Goal: Task Accomplishment & Management: Manage account settings

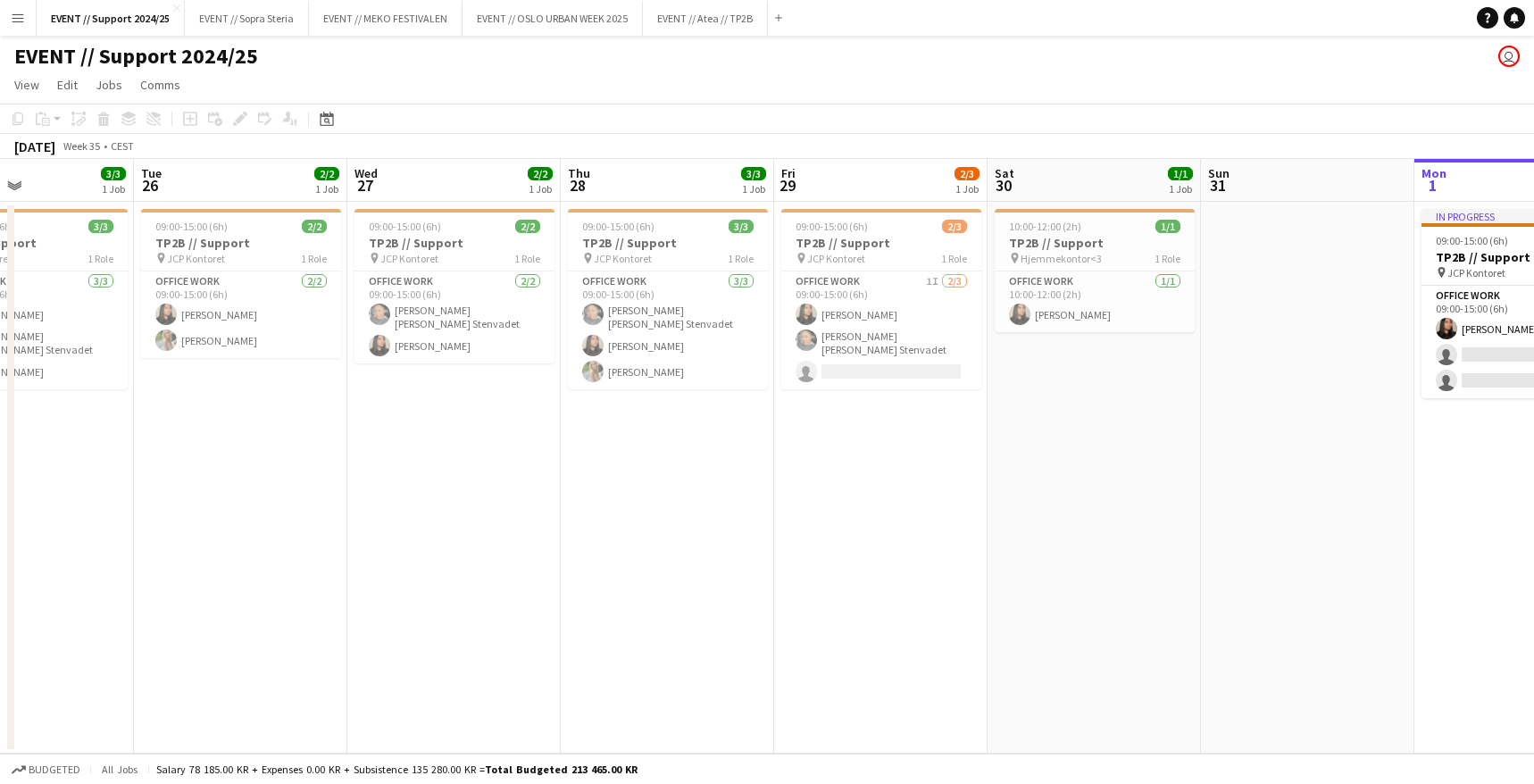
scroll to position [0, 494]
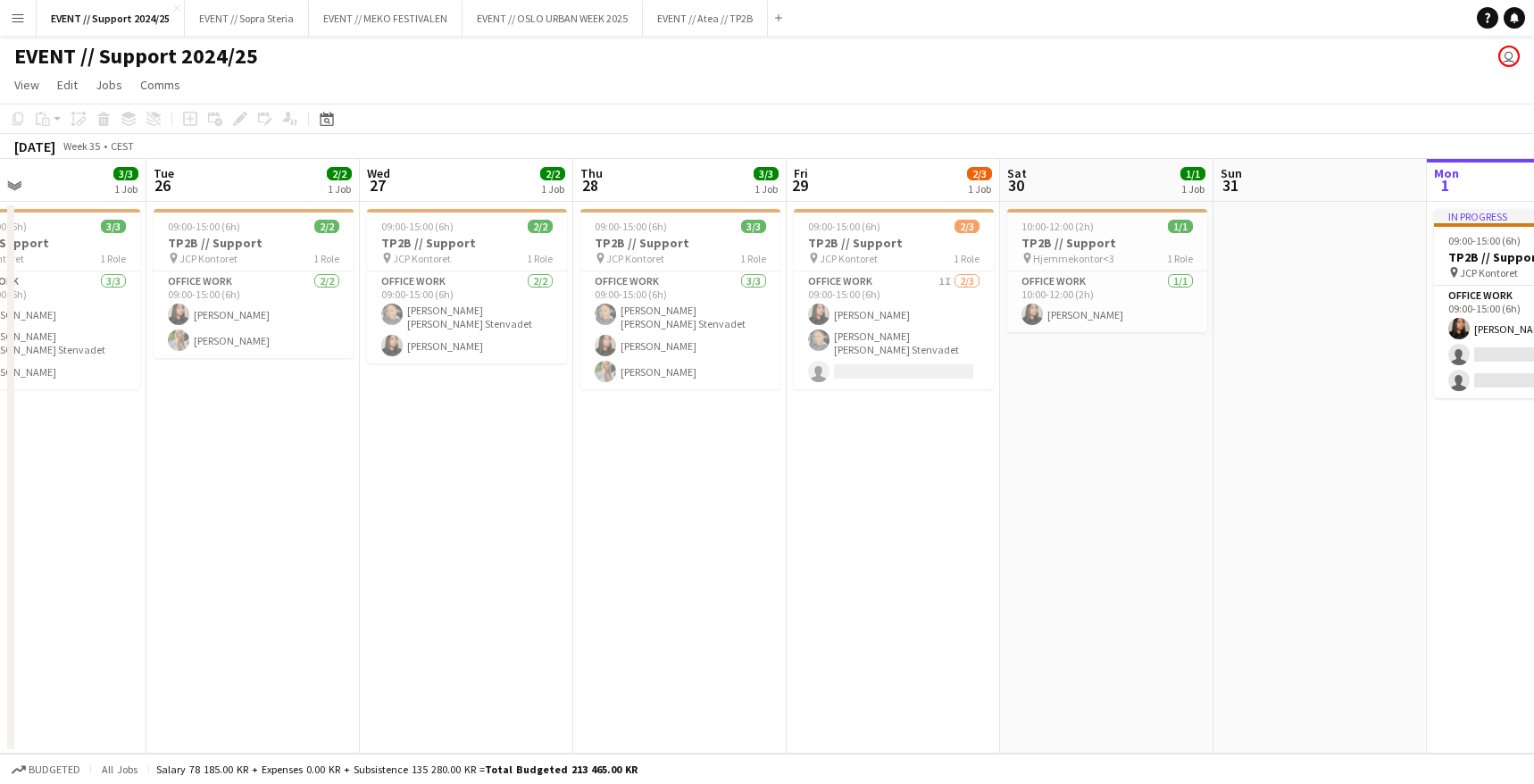
click at [510, 412] on app-date-cell "09:00-15:00 (6h) 2/2 TP2B // Support pin JCP Kontoret 1 Role Office work [DATE]…" at bounding box center [466, 478] width 213 height 552
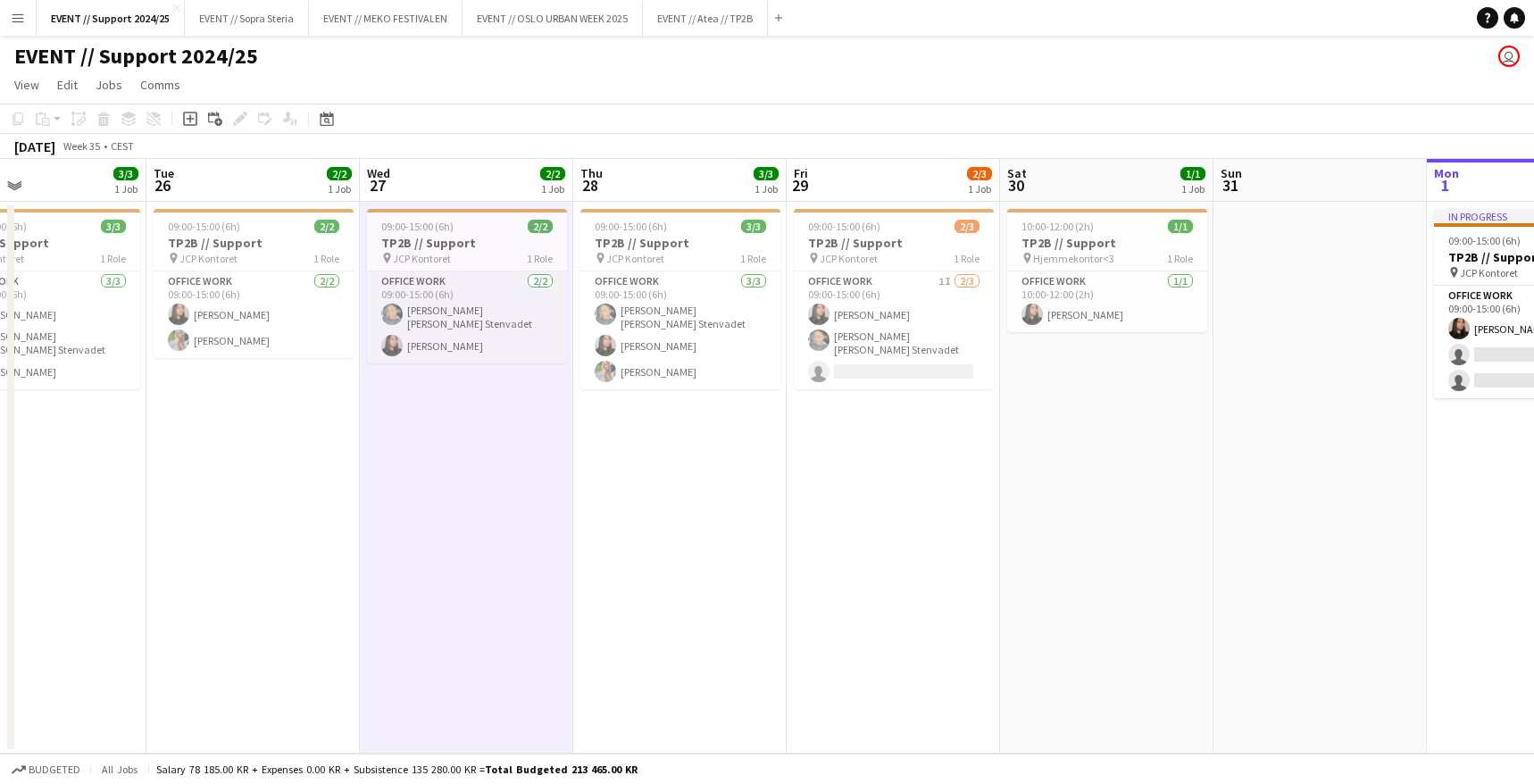
click at [441, 319] on app-card-role "Office work [DATE] 09:00-15:00 (6h) [PERSON_NAME] [PERSON_NAME] Stenvadet [PERS…" at bounding box center [467, 317] width 200 height 92
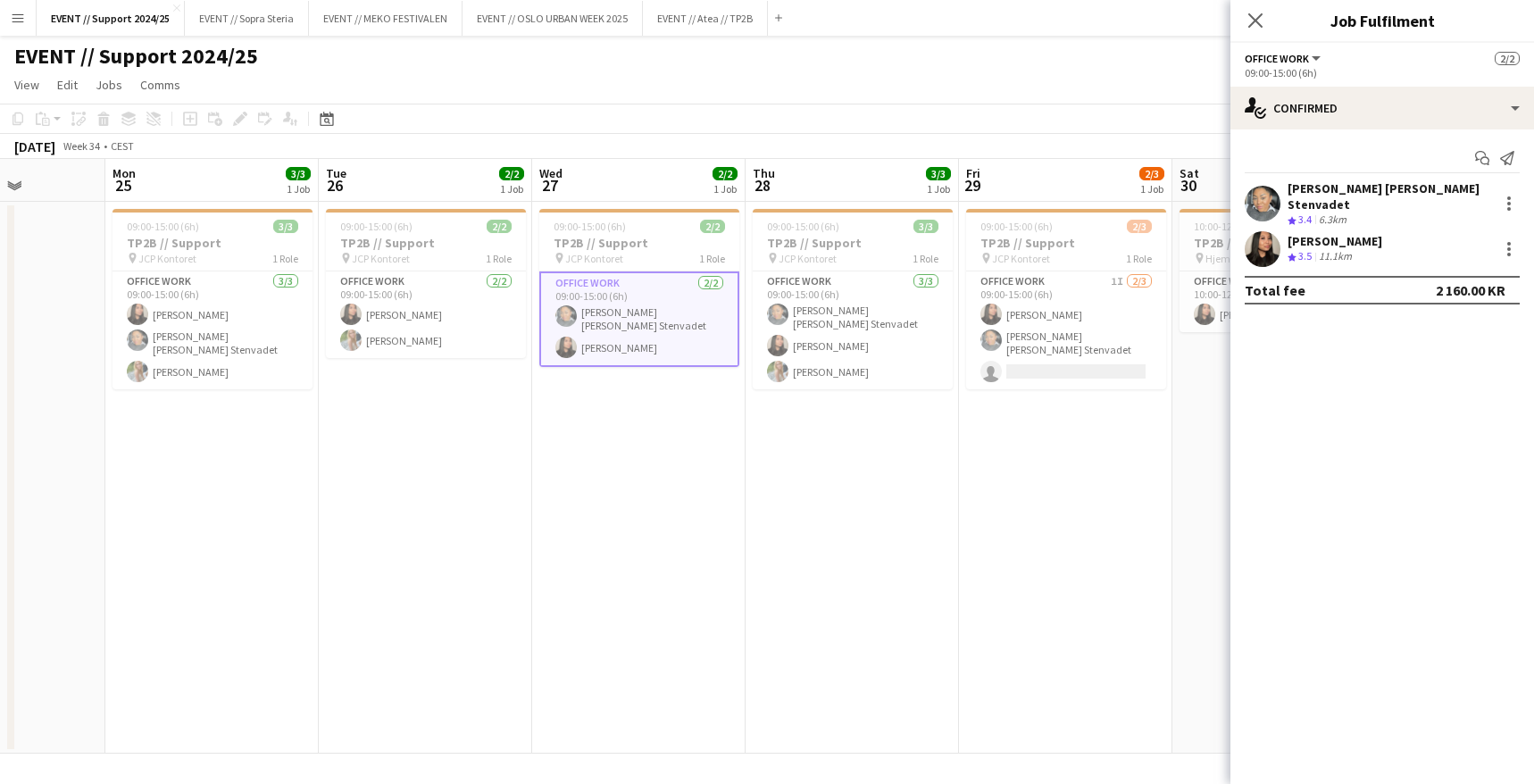
scroll to position [0, 533]
click at [169, 342] on app-card-role "Office work [DATE] 09:00-15:00 (6h) [PERSON_NAME] [PERSON_NAME] [PERSON_NAME] S…" at bounding box center [214, 330] width 200 height 118
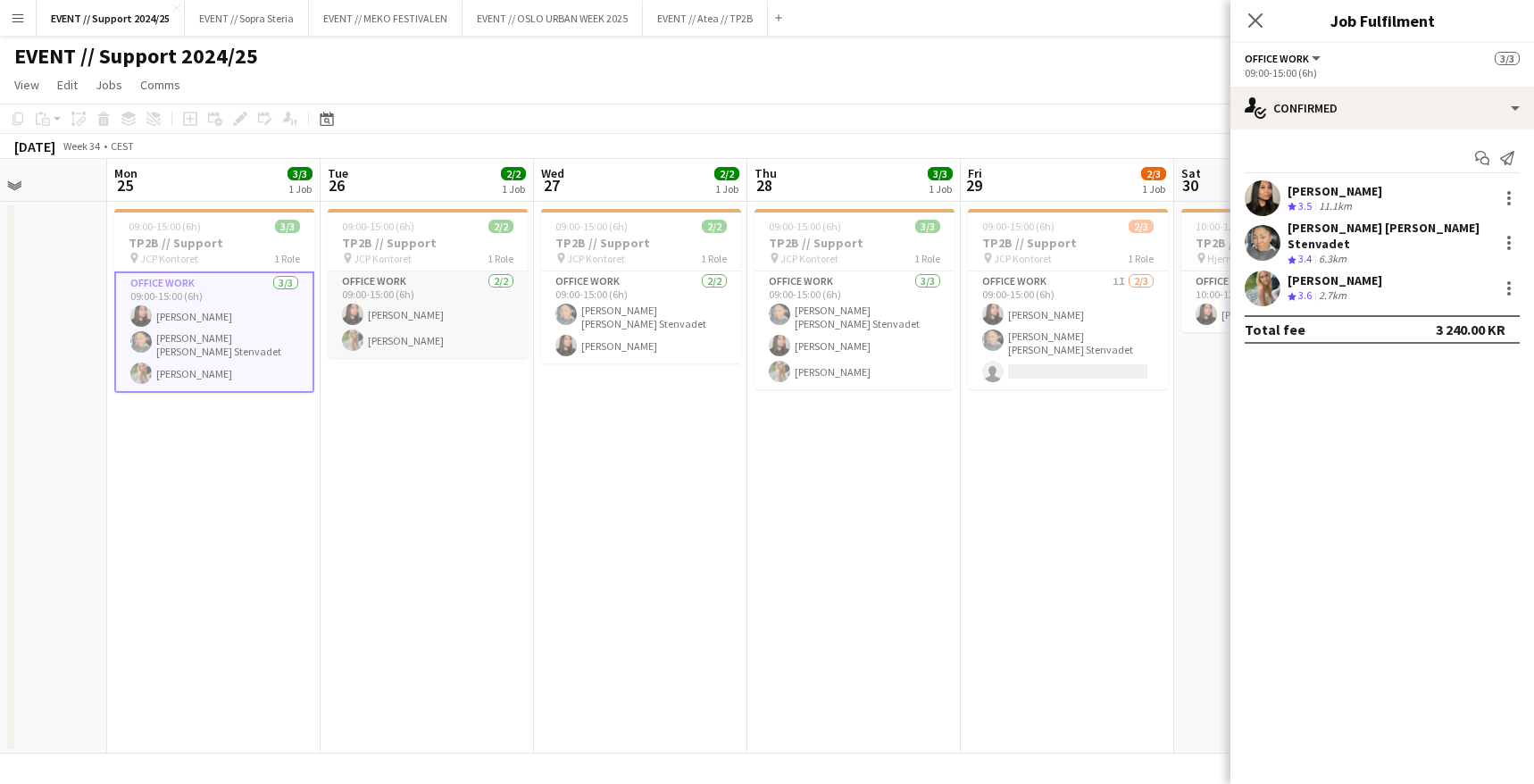
click at [427, 320] on app-card-role "Office work [DATE] 09:00-15:00 (6h) [PERSON_NAME] [PERSON_NAME]" at bounding box center [427, 314] width 200 height 87
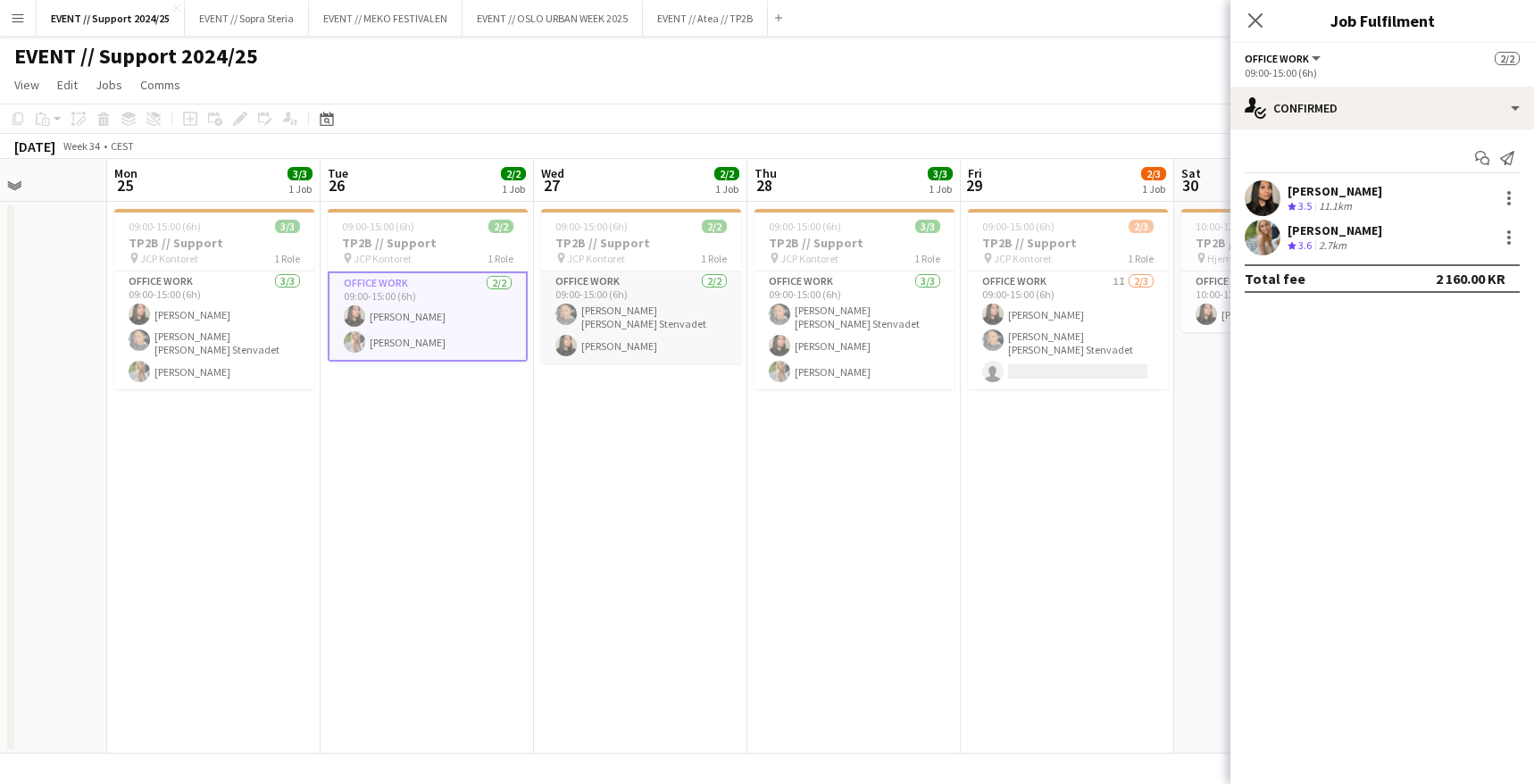
click at [639, 341] on app-card-role "Office work [DATE] 09:00-15:00 (6h) [PERSON_NAME] [PERSON_NAME] Stenvadet [PERS…" at bounding box center [641, 317] width 200 height 92
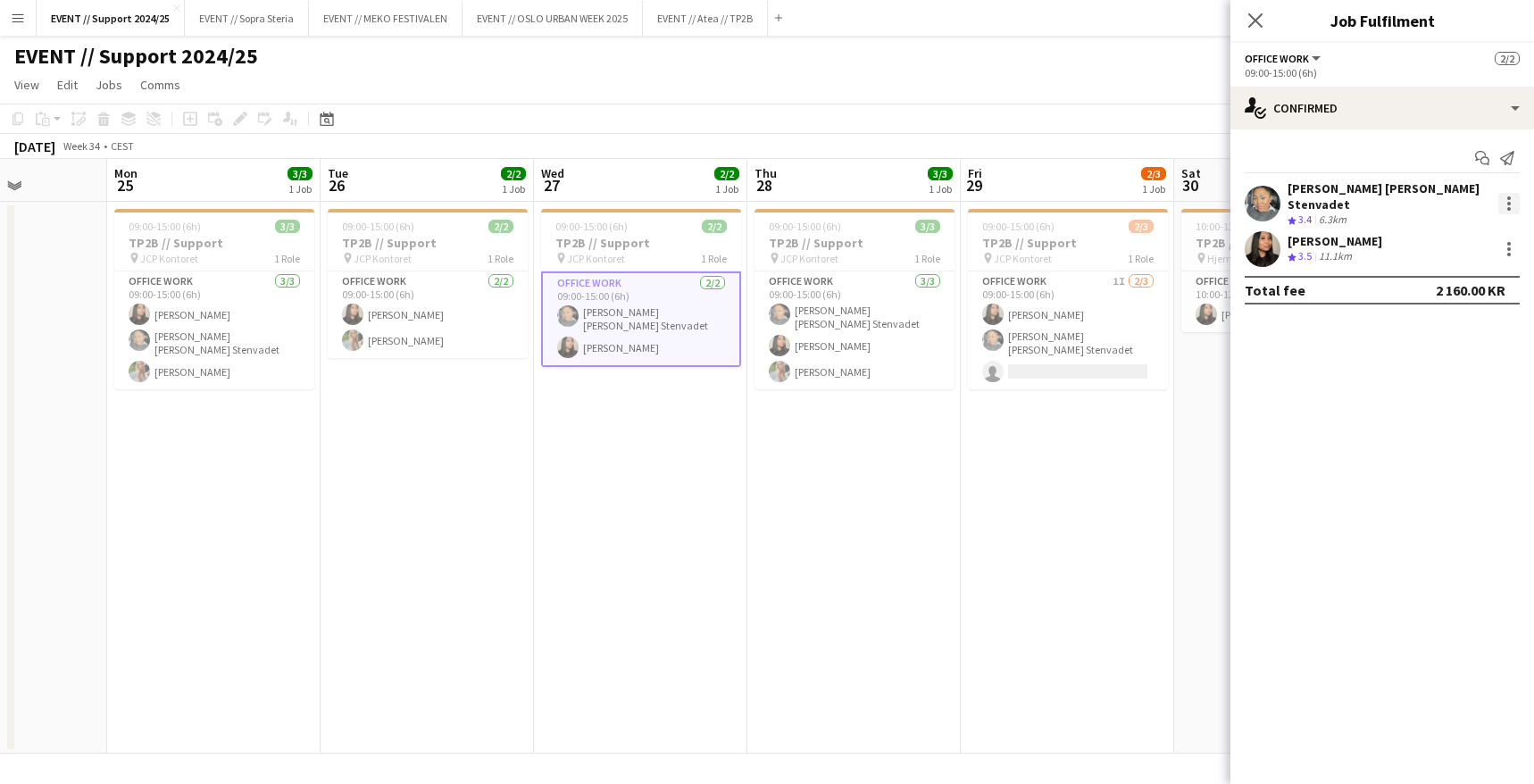
click at [1513, 195] on div at bounding box center [1508, 204] width 22 height 22
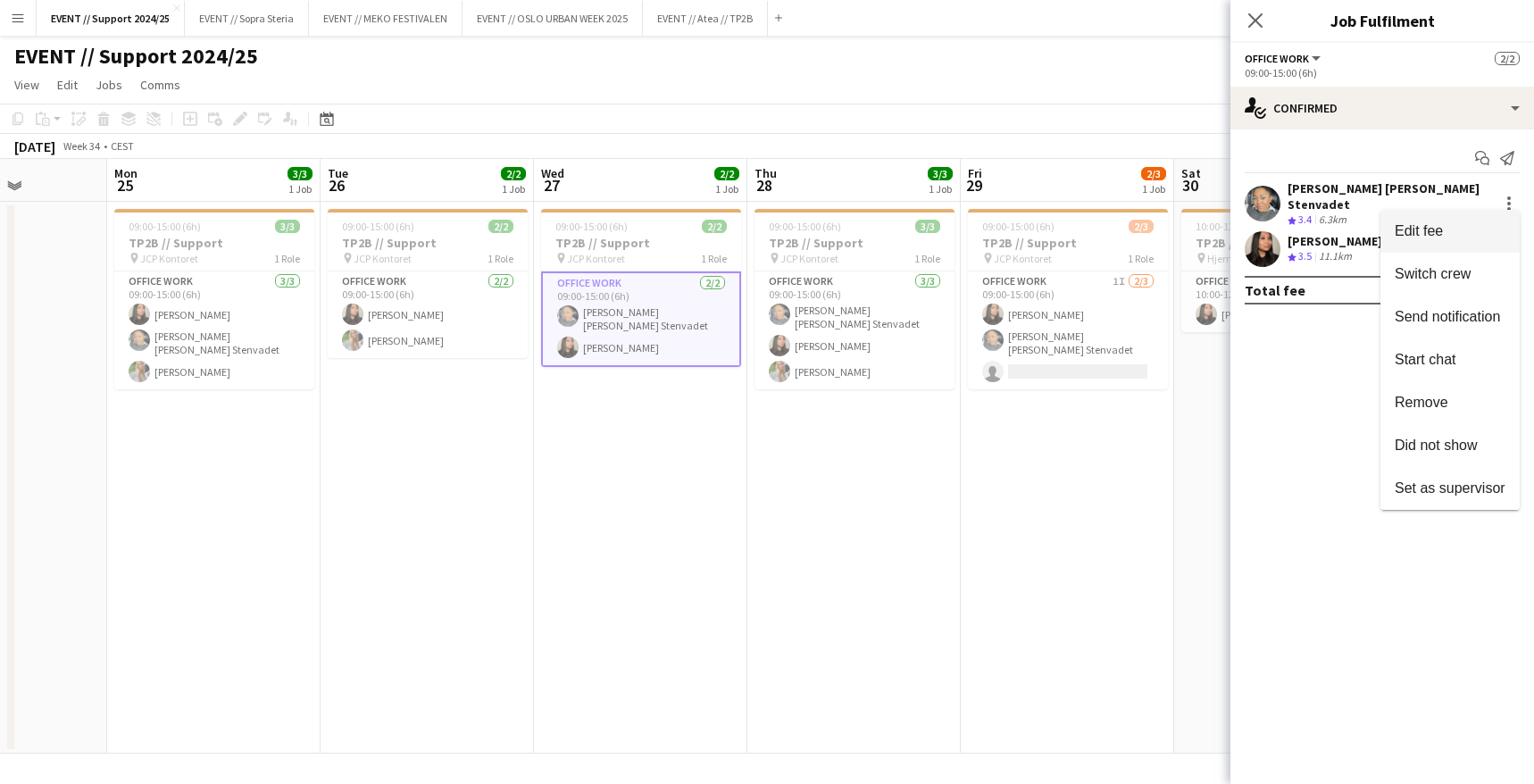
click at [1461, 233] on span "Edit fee" at bounding box center [1450, 231] width 110 height 16
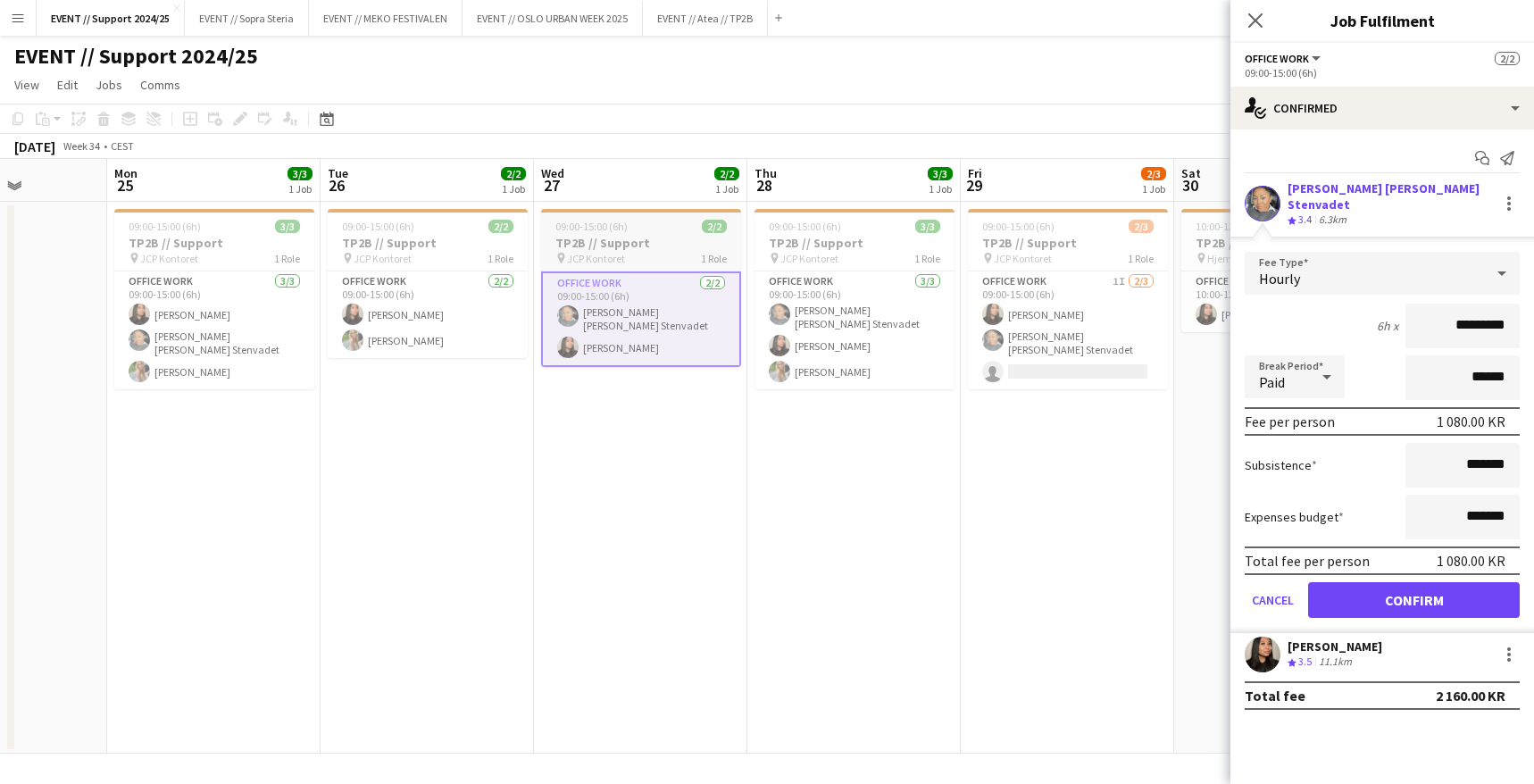
click at [636, 245] on h3 "TP2B // Support" at bounding box center [641, 243] width 200 height 16
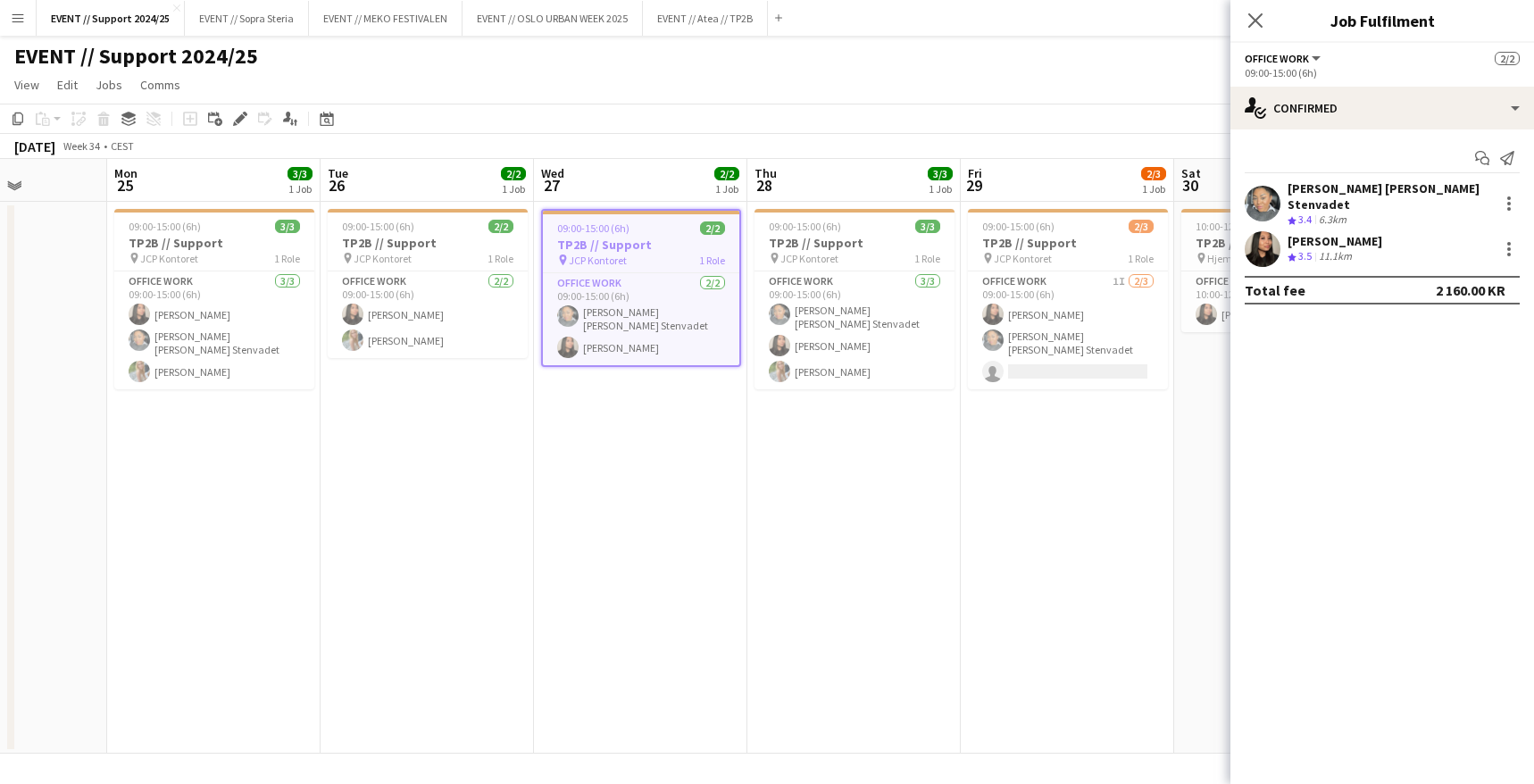
click at [661, 464] on app-date-cell "09:00-15:00 (6h) 2/2 TP2B // Support pin JCP Kontoret 1 Role Office work [DATE]…" at bounding box center [640, 478] width 213 height 552
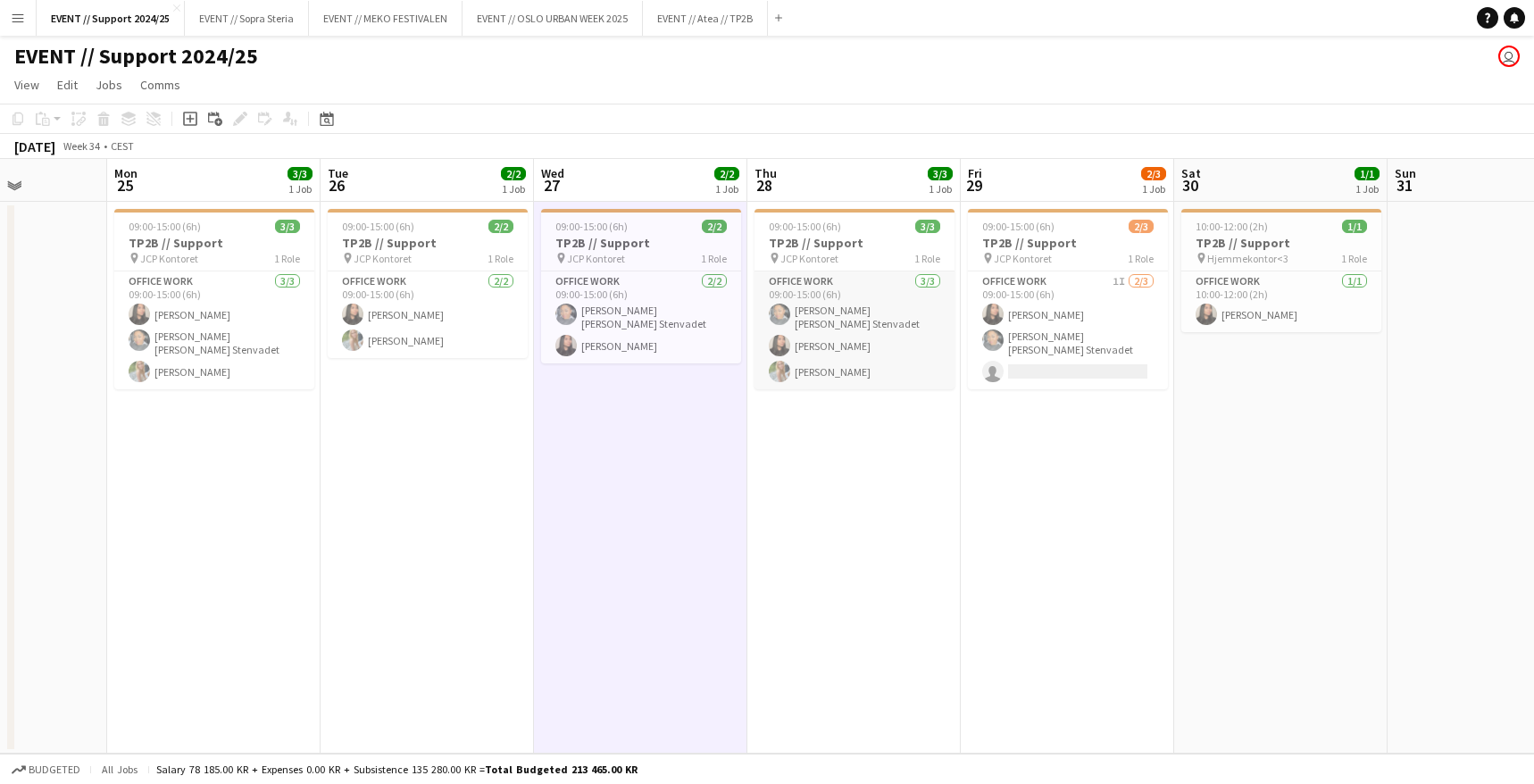
click at [866, 321] on app-card-role "Office work [DATE] 09:00-15:00 (6h) [PERSON_NAME] [PERSON_NAME] Stenvadet [PERS…" at bounding box center [855, 330] width 200 height 118
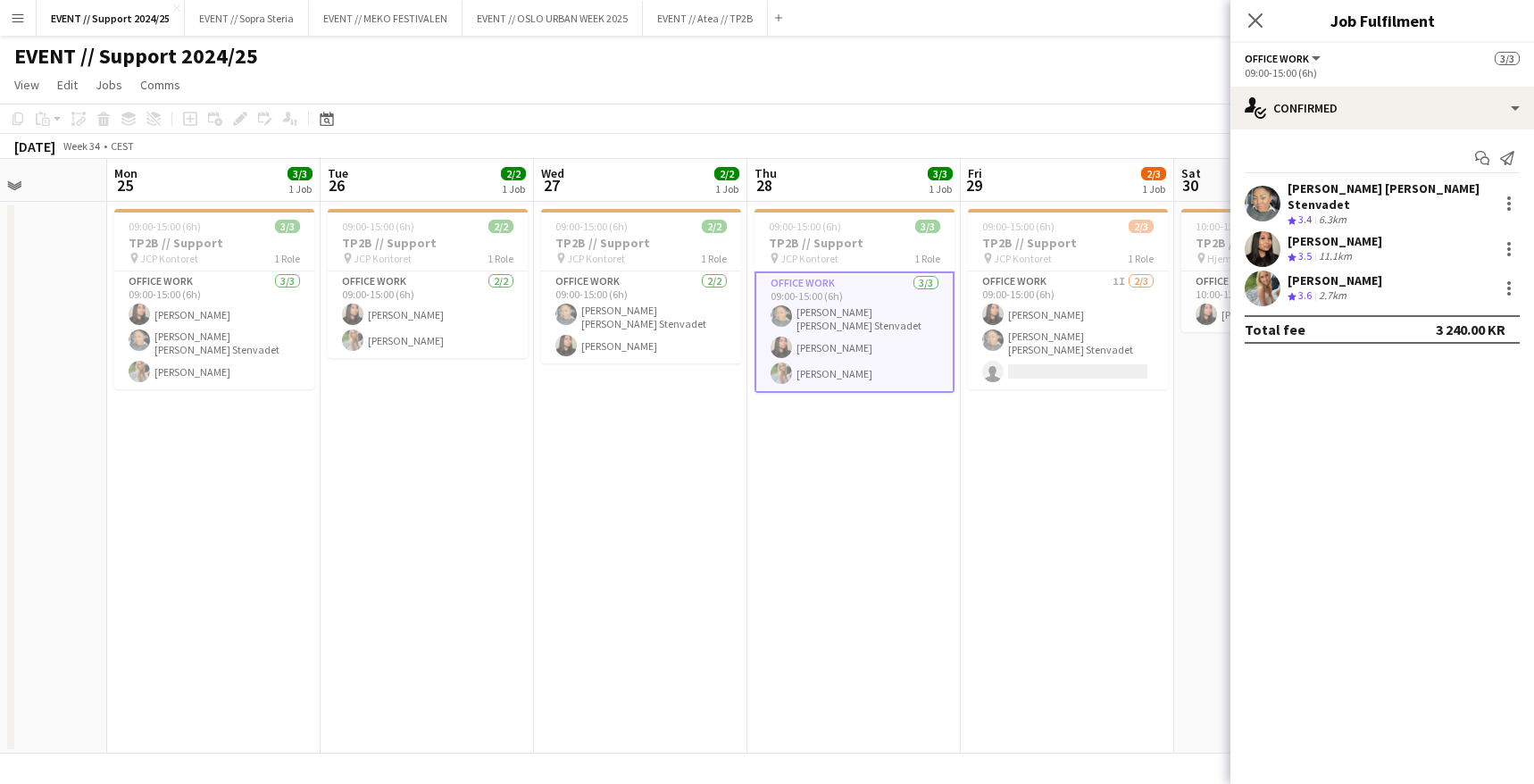
click at [834, 452] on app-date-cell "09:00-15:00 (6h) 3/3 TP2B // Support pin JCP Kontoret 1 Role Office work [DATE]…" at bounding box center [854, 478] width 213 height 552
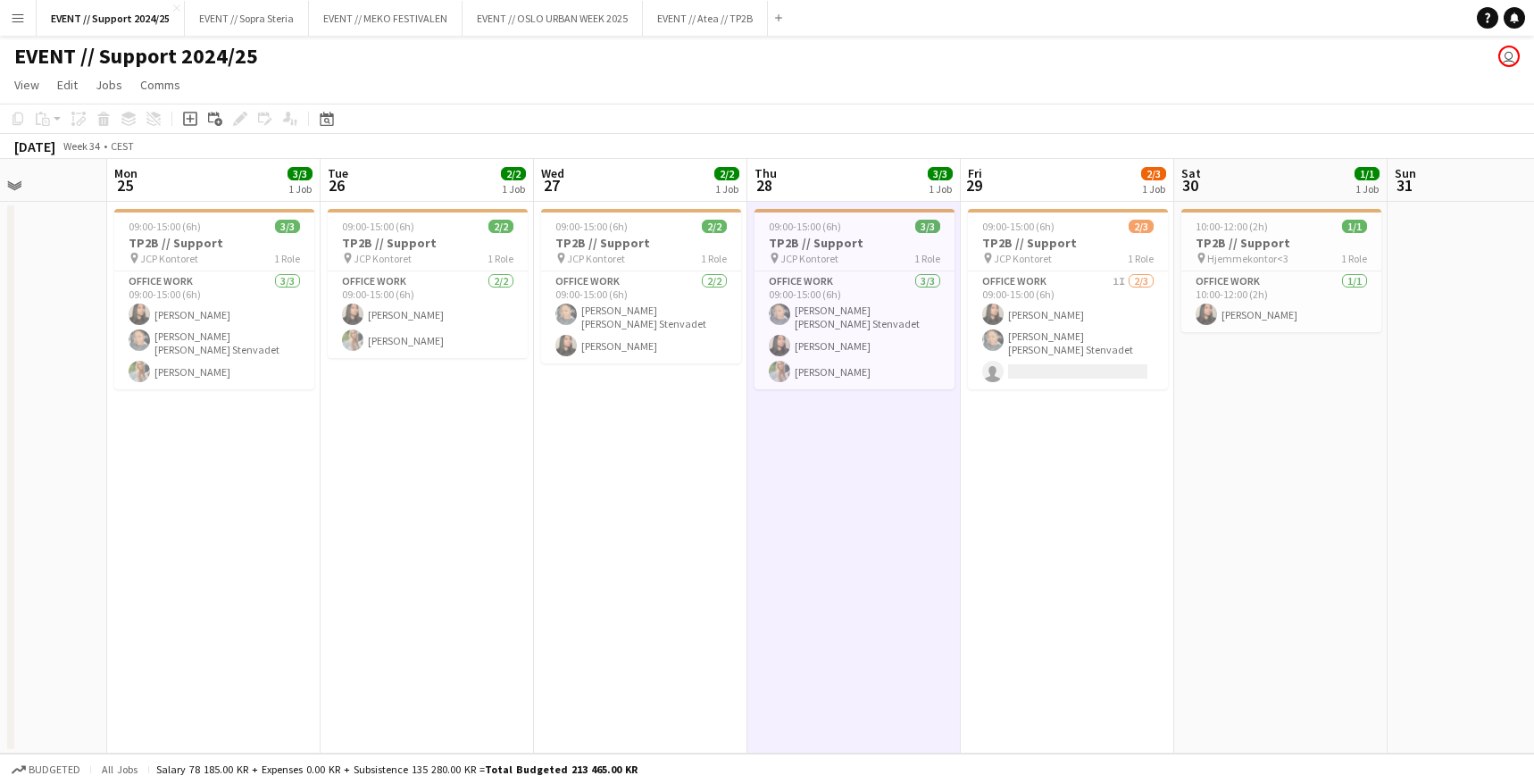
click at [24, 21] on app-icon "Menu" at bounding box center [17, 17] width 14 height 14
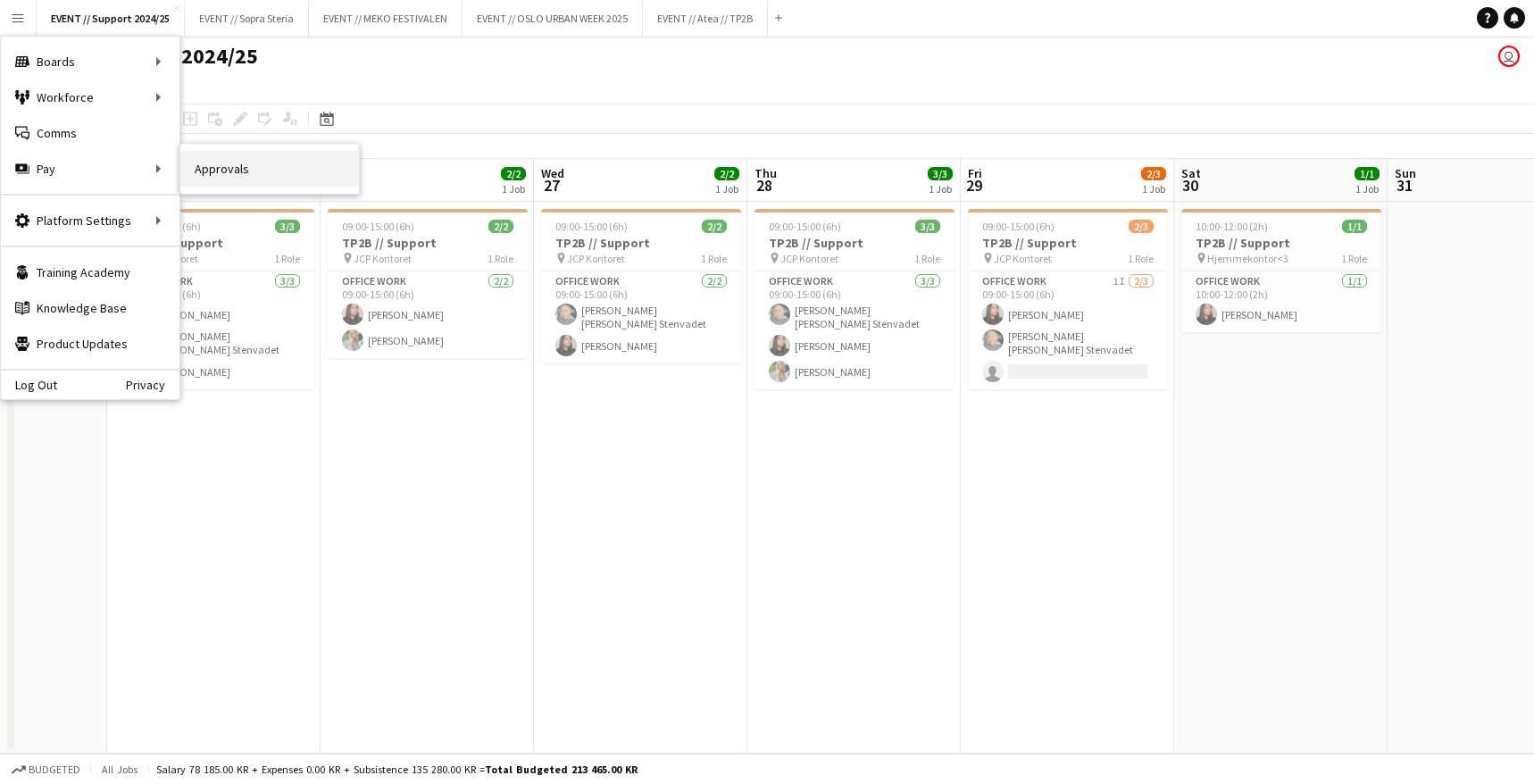
click at [259, 177] on link "Approvals" at bounding box center [270, 169] width 179 height 36
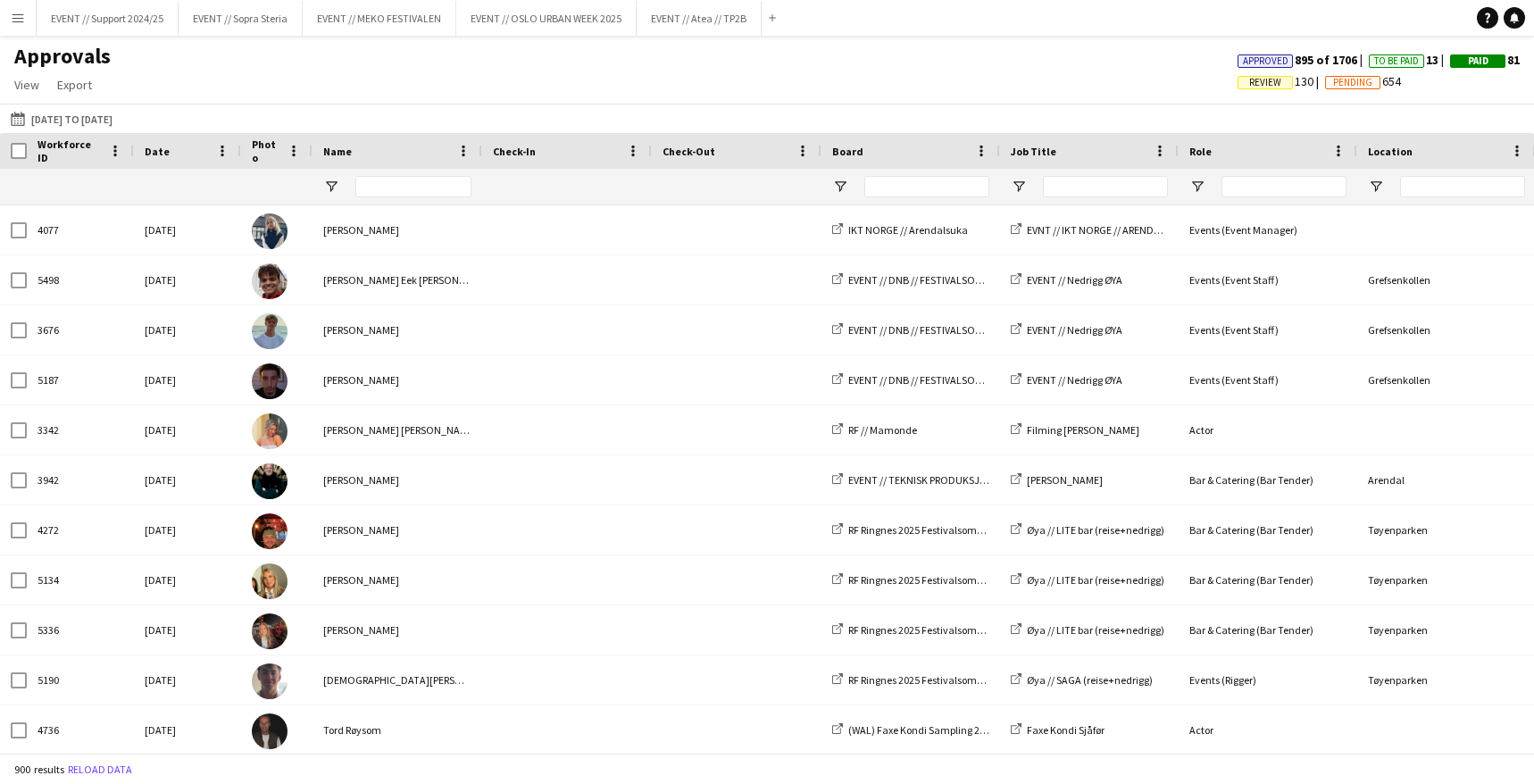
type input "*******"
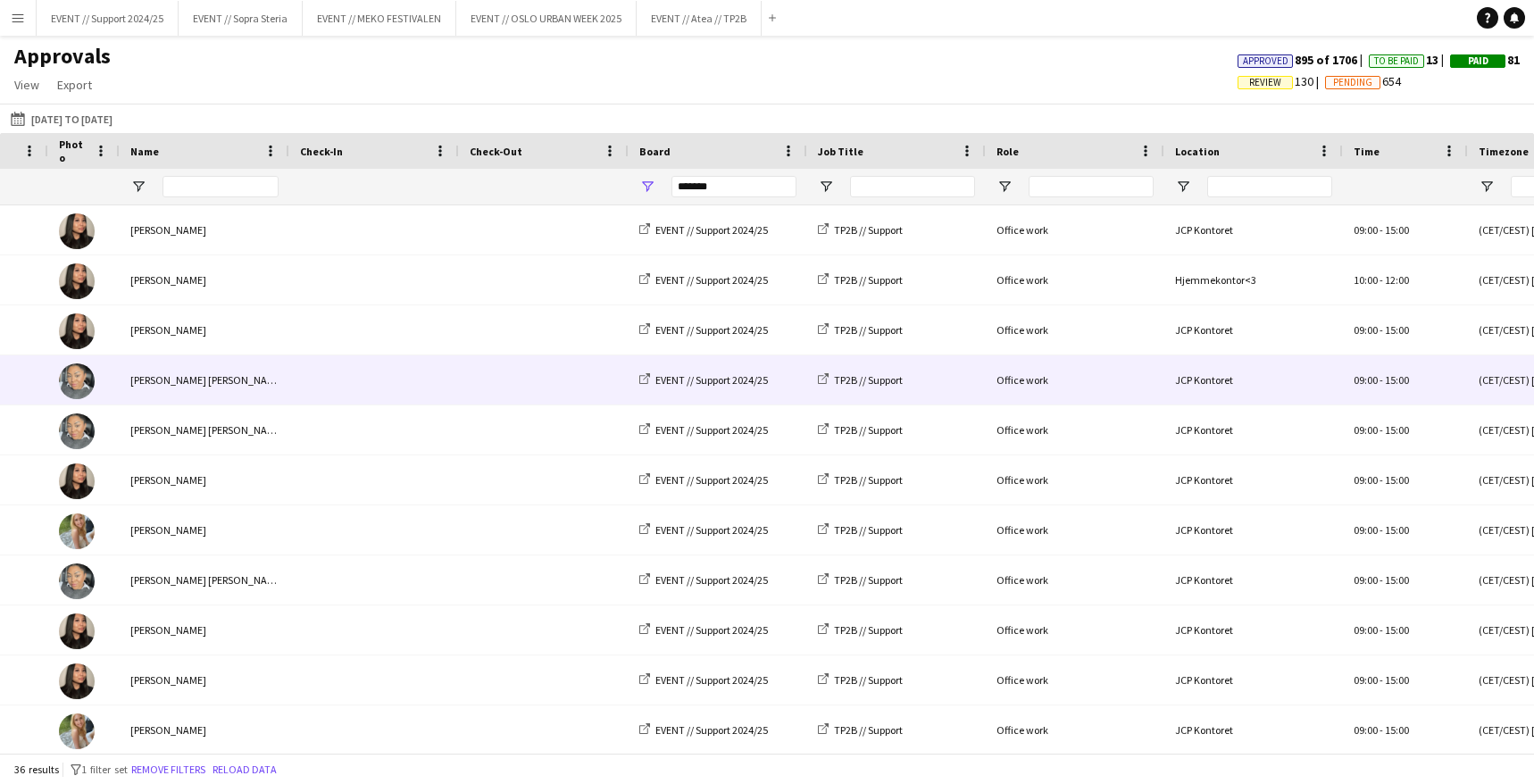
click at [470, 371] on span at bounding box center [544, 380] width 148 height 49
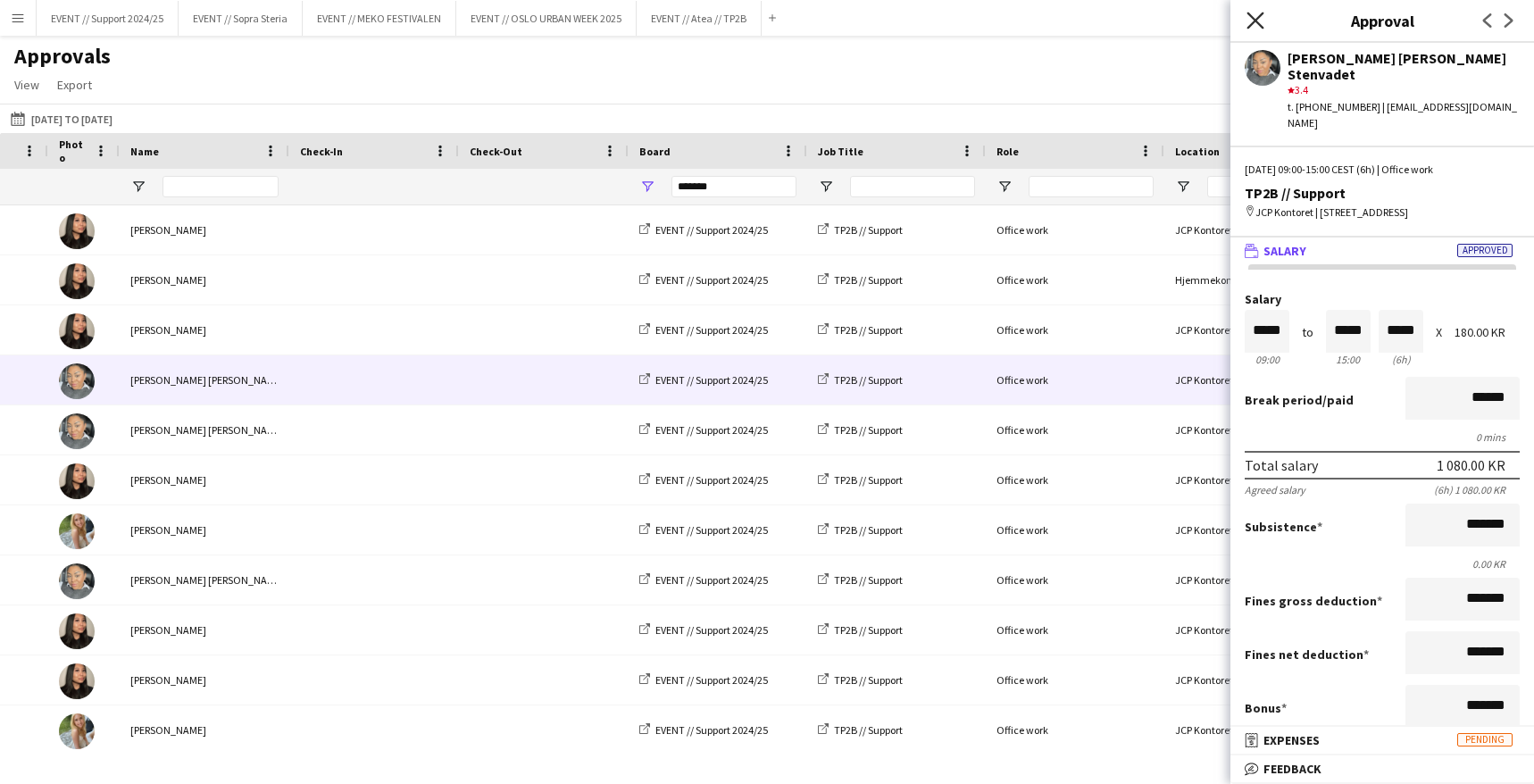
click at [1252, 21] on icon "Close pop-in" at bounding box center [1255, 20] width 17 height 17
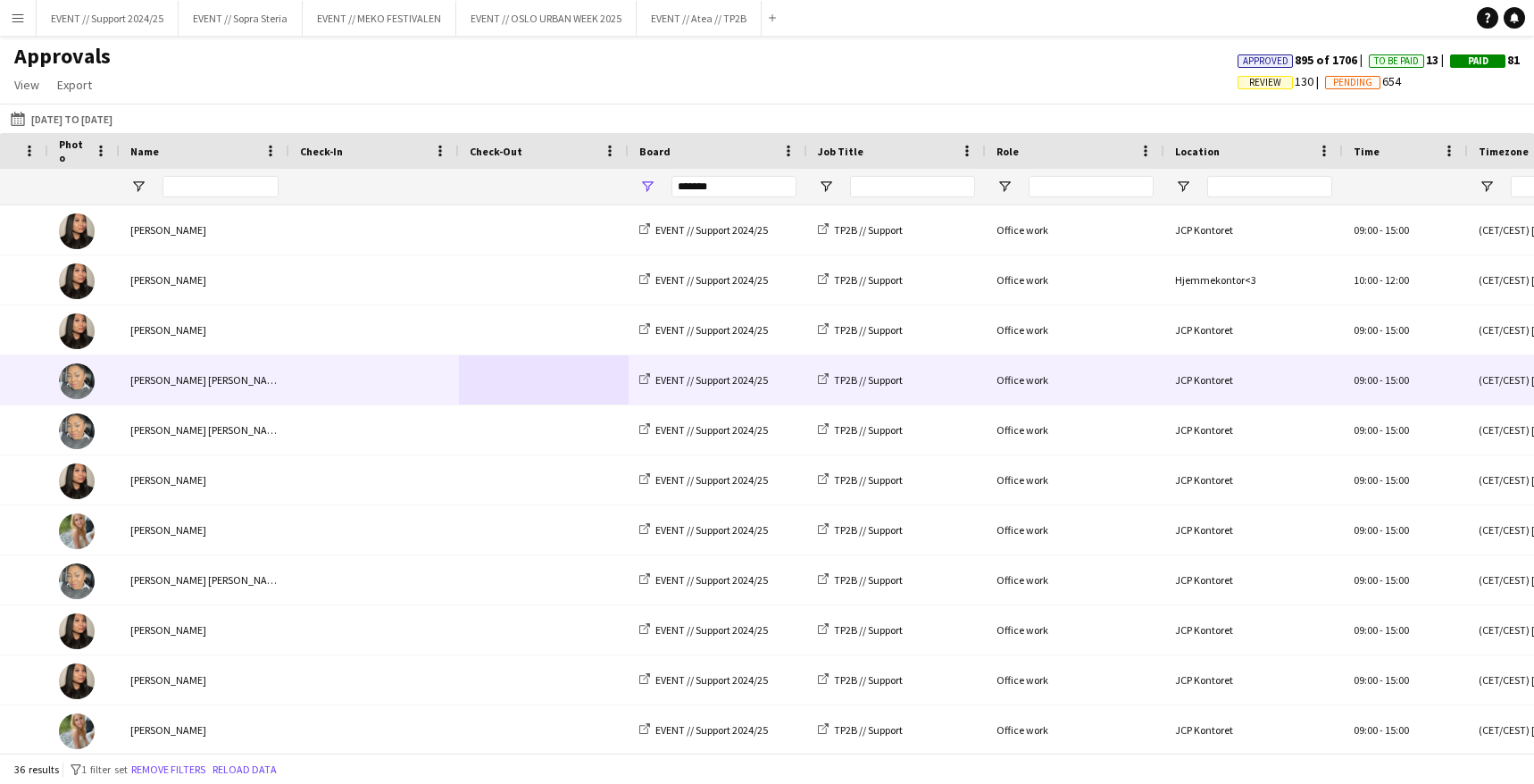
click at [77, 379] on img at bounding box center [77, 382] width 36 height 36
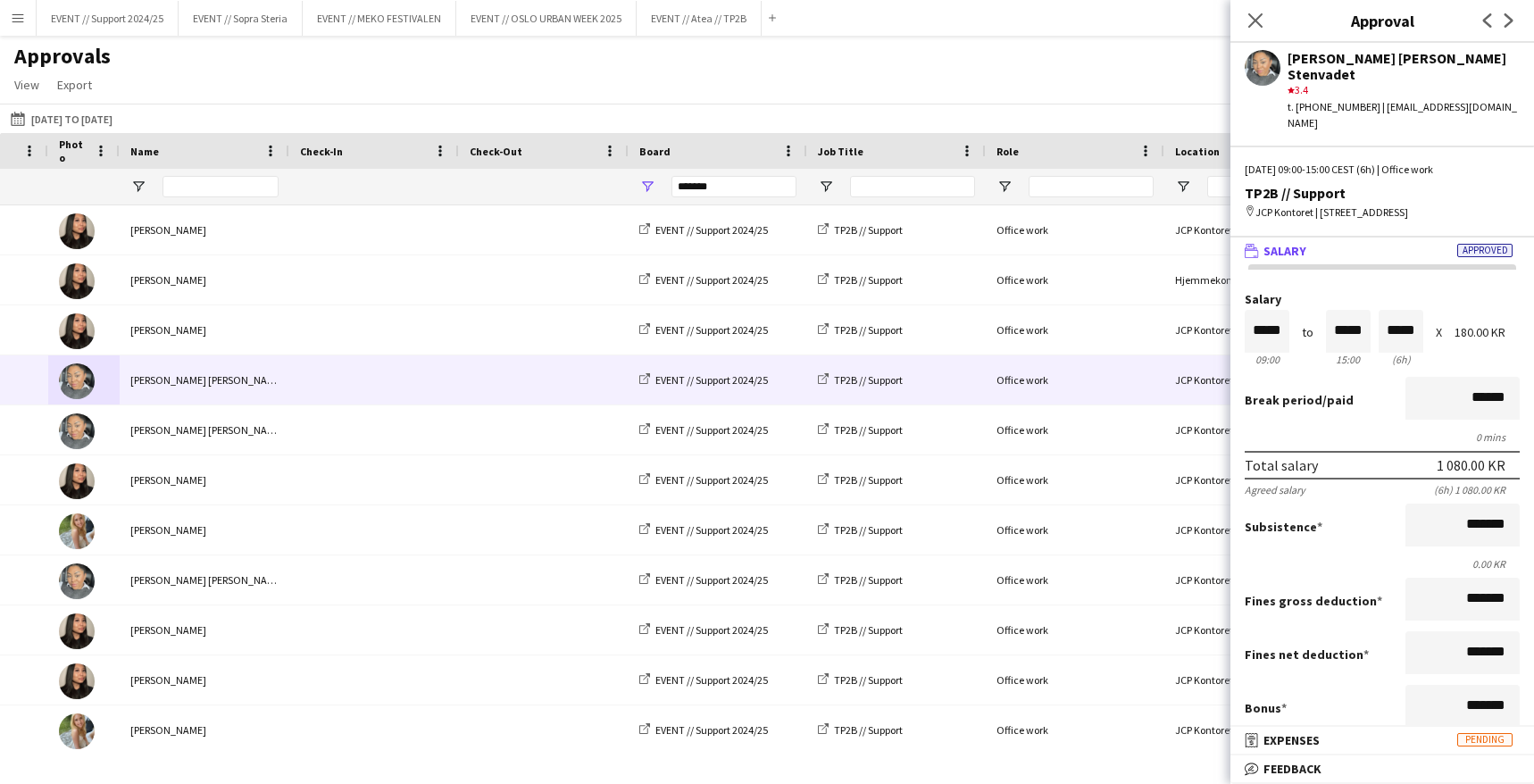
click at [1257, 67] on app-user-avatar at bounding box center [1263, 69] width 36 height 36
click at [253, 20] on button "EVENT // Sopra Steria Close" at bounding box center [241, 18] width 124 height 35
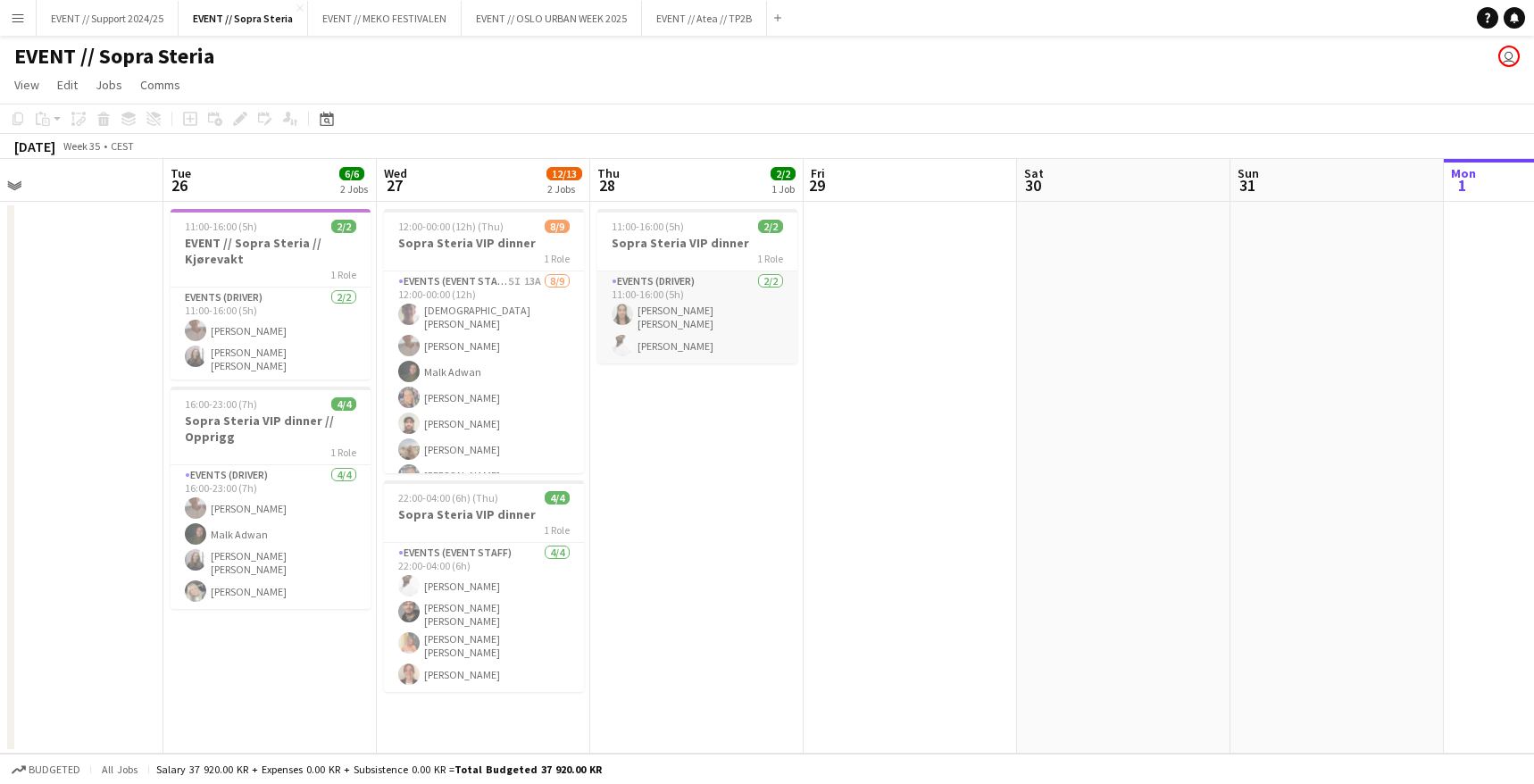
click at [667, 304] on app-card-role "Events (Driver) [DATE] 11:00-16:00 (5h) [PERSON_NAME] [PERSON_NAME] Stenvadet" at bounding box center [698, 317] width 200 height 92
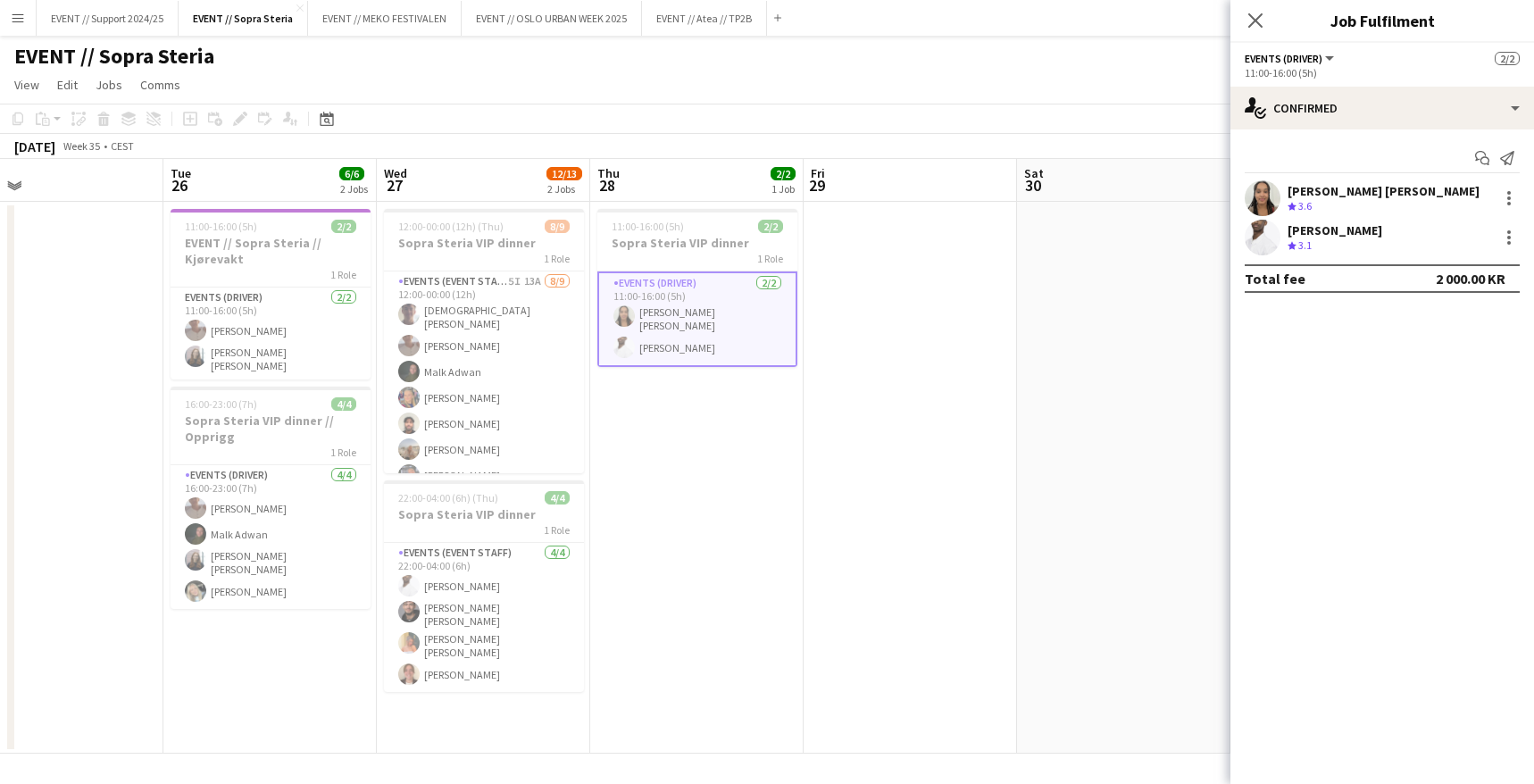
click at [1263, 194] on app-user-avatar at bounding box center [1263, 199] width 36 height 36
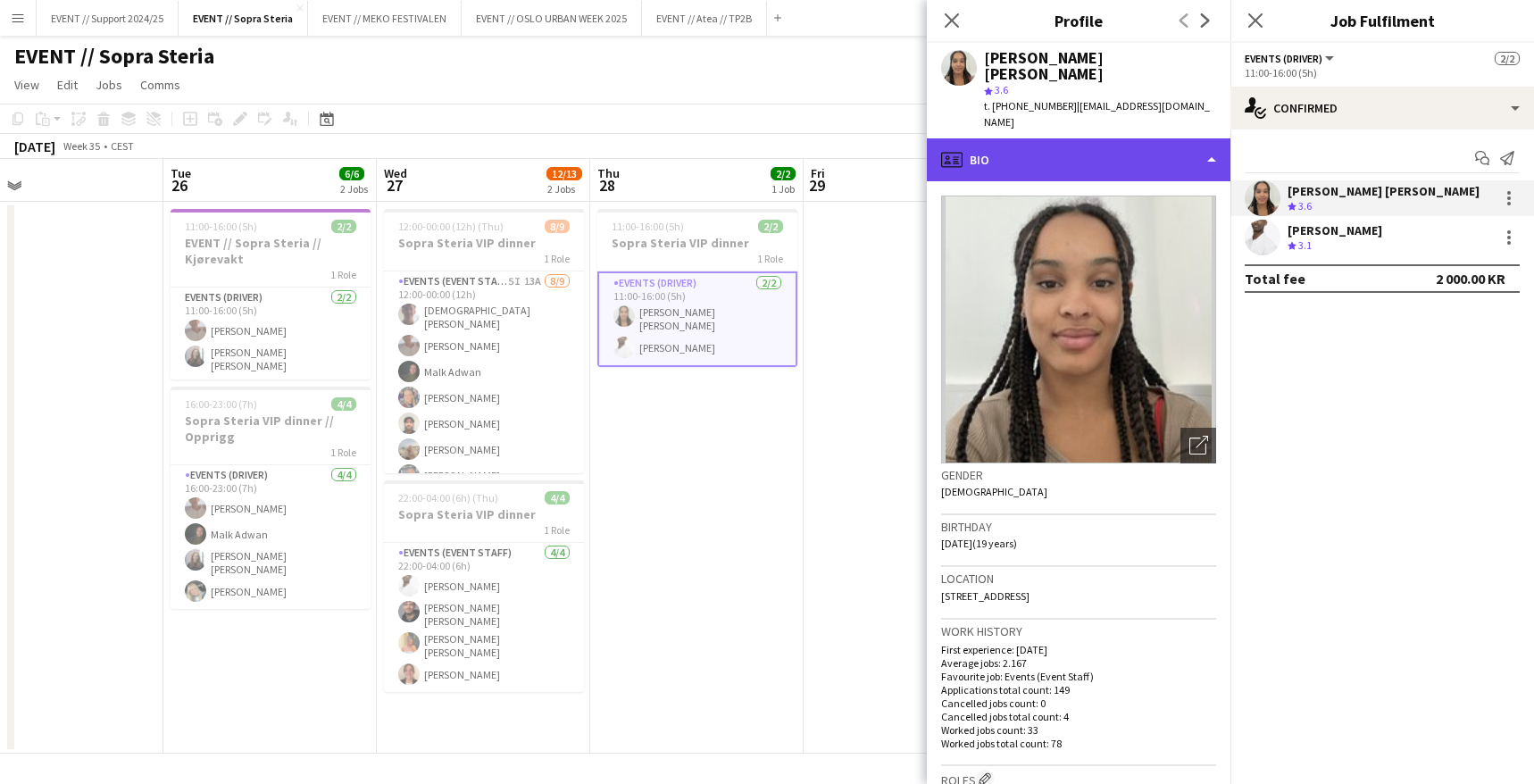
click at [1059, 138] on div "profile Bio" at bounding box center [1078, 159] width 304 height 43
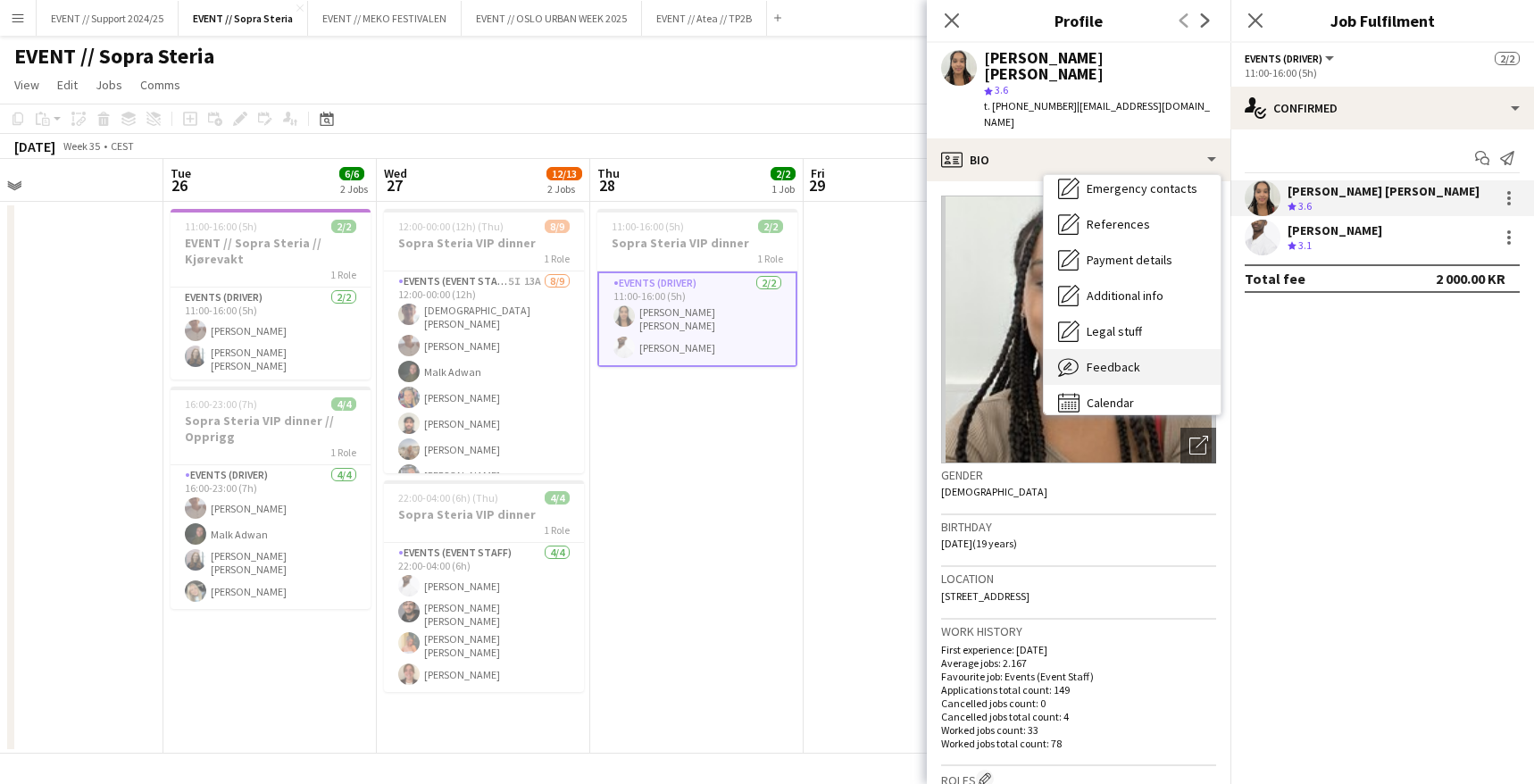
click at [1123, 359] on span "Feedback" at bounding box center [1113, 366] width 53 height 16
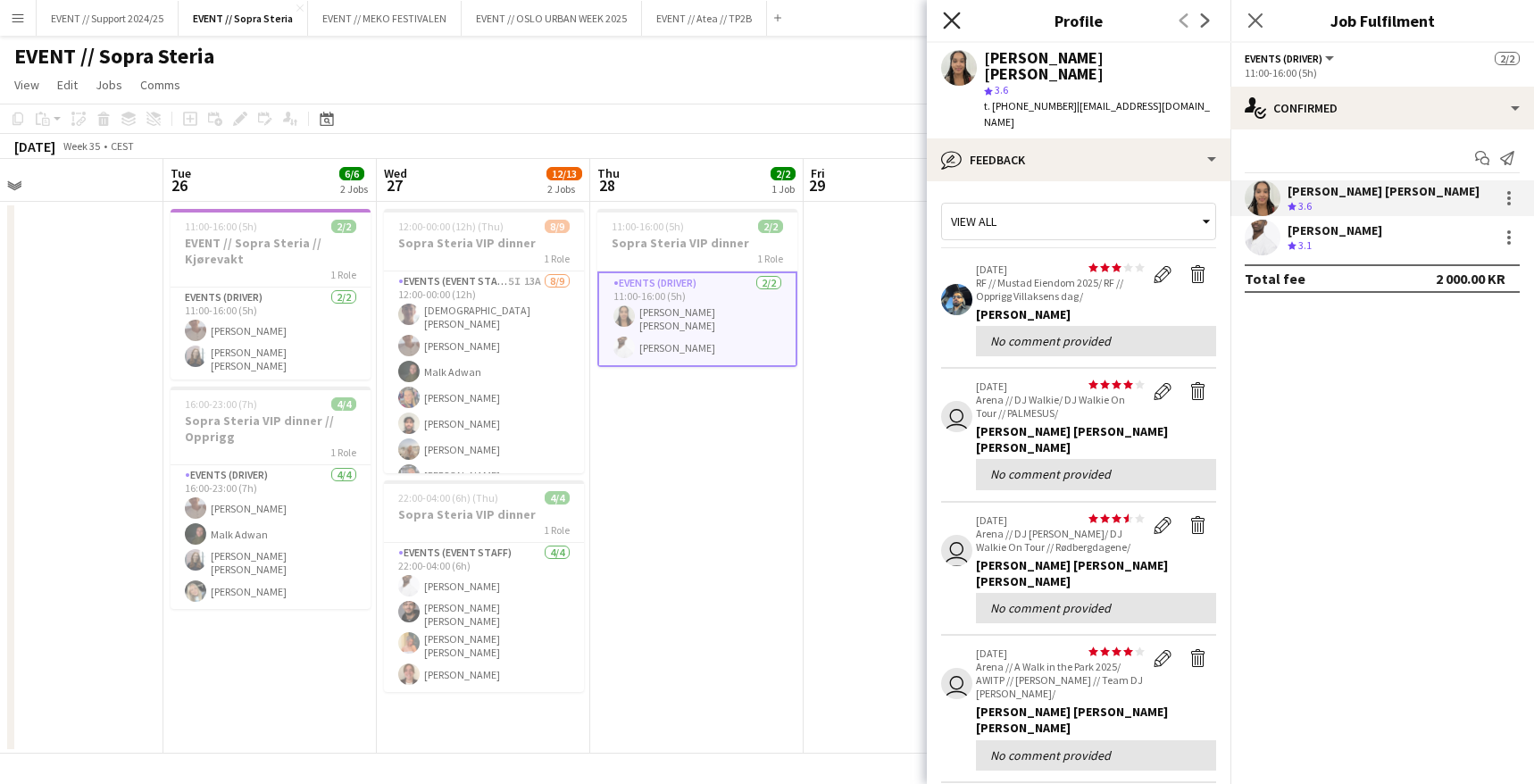
click at [948, 17] on icon at bounding box center [952, 20] width 17 height 17
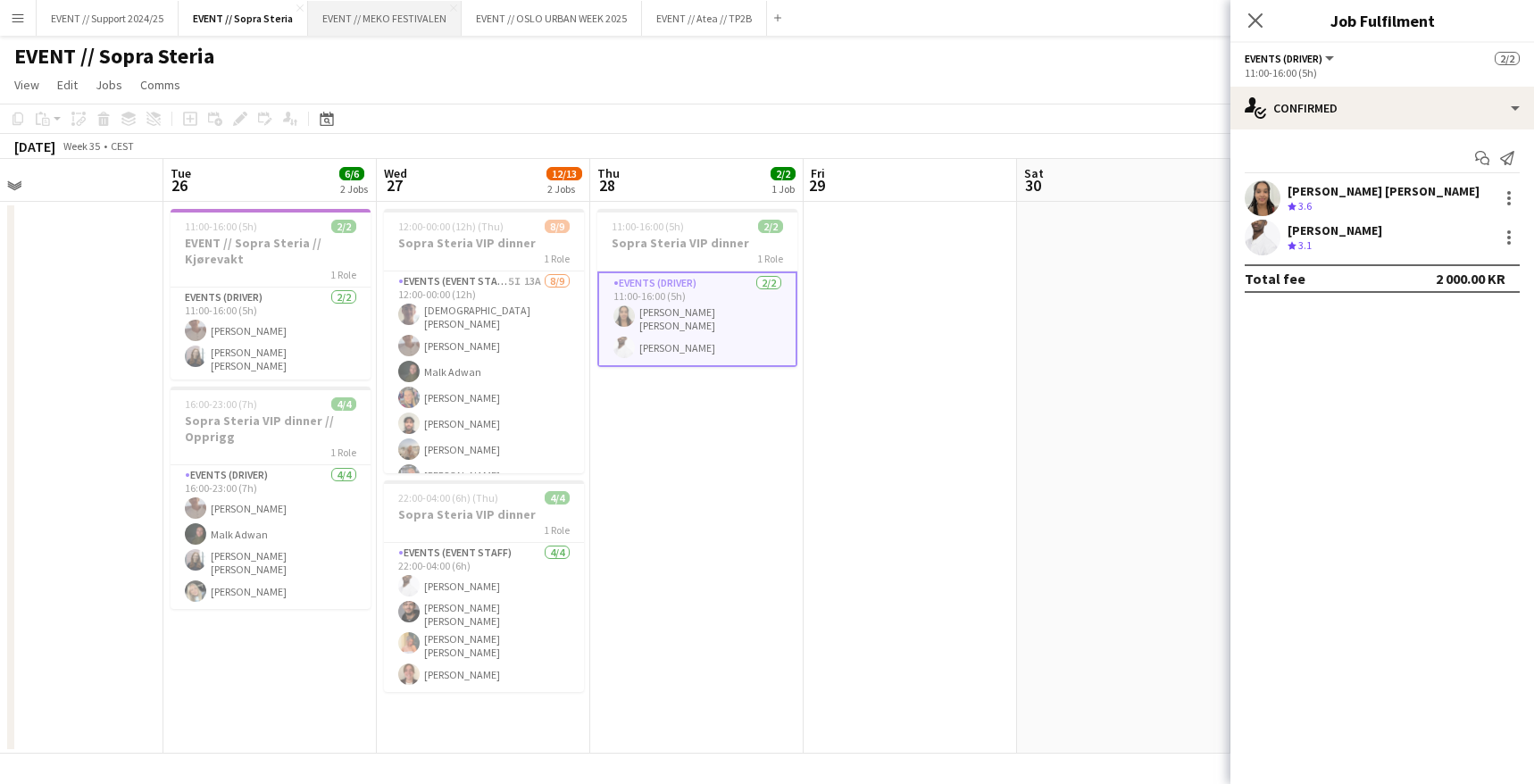
click at [388, 8] on button "EVENT // MEKO FESTIVALEN Close" at bounding box center [384, 18] width 153 height 35
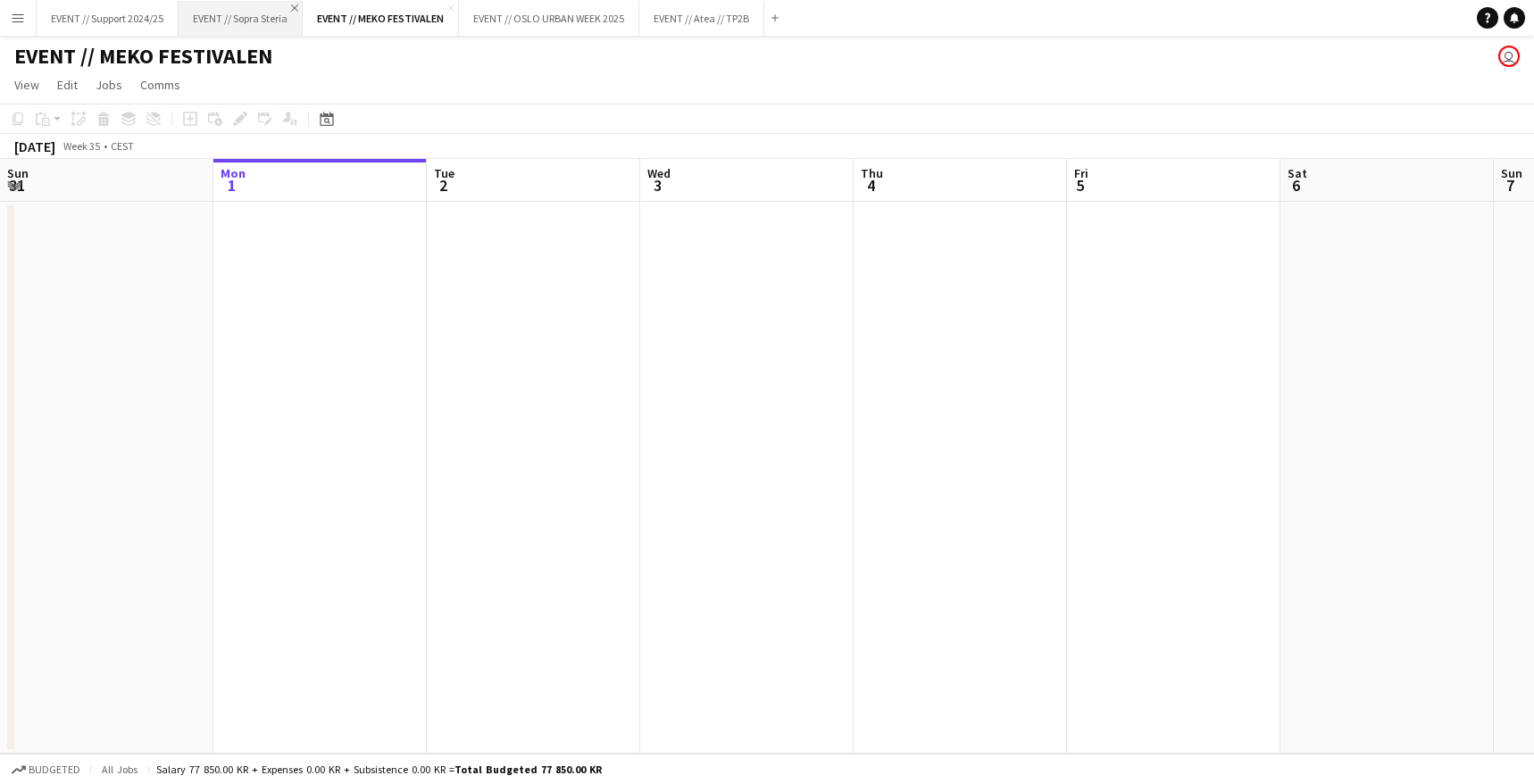
click at [298, 8] on app-icon "Close" at bounding box center [295, 9] width 8 height 8
click at [402, 10] on button "EVENT // [GEOGRAPHIC_DATA] URBAN WEEK 2025 Close" at bounding box center [425, 18] width 181 height 35
